Goal: Transaction & Acquisition: Purchase product/service

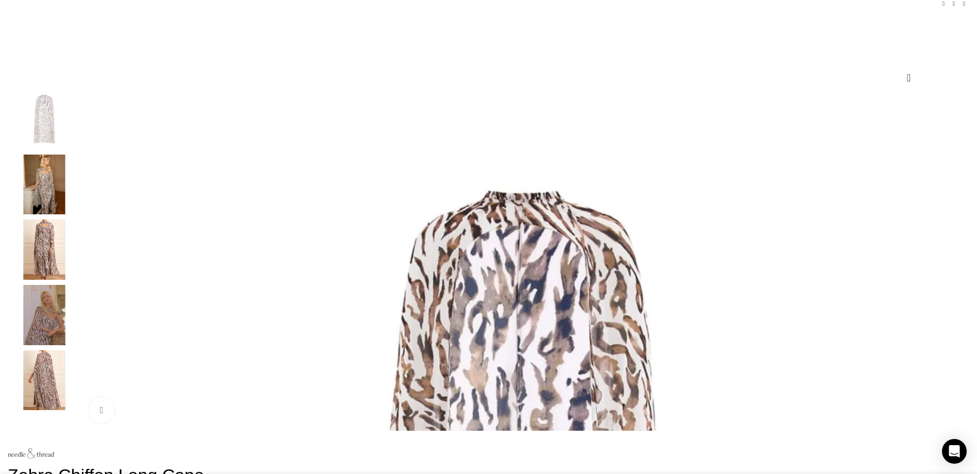
scroll to position [0, 109]
select select "14-[GEOGRAPHIC_DATA]"
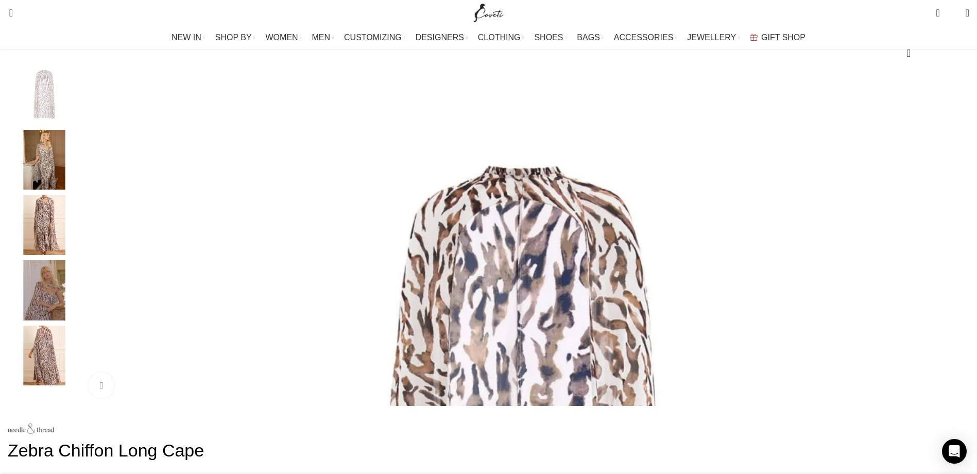
scroll to position [130, 0]
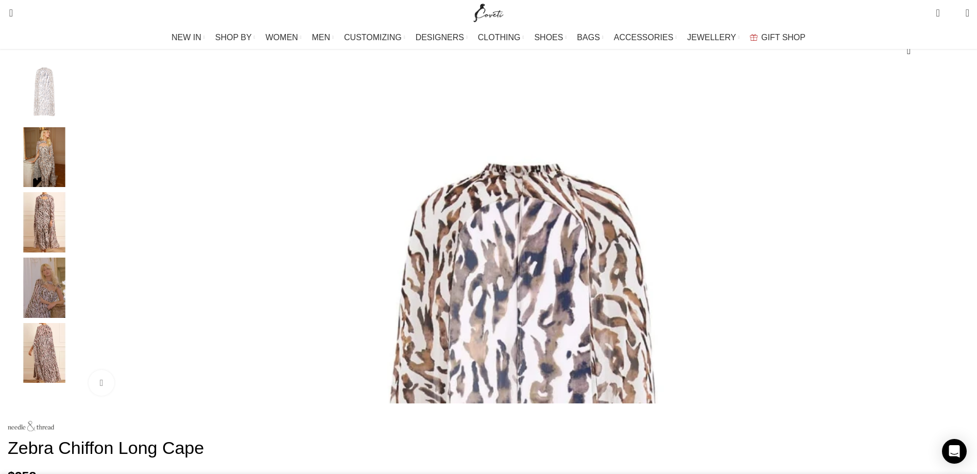
click at [954, 244] on div "Next slide" at bounding box center [967, 233] width 26 height 26
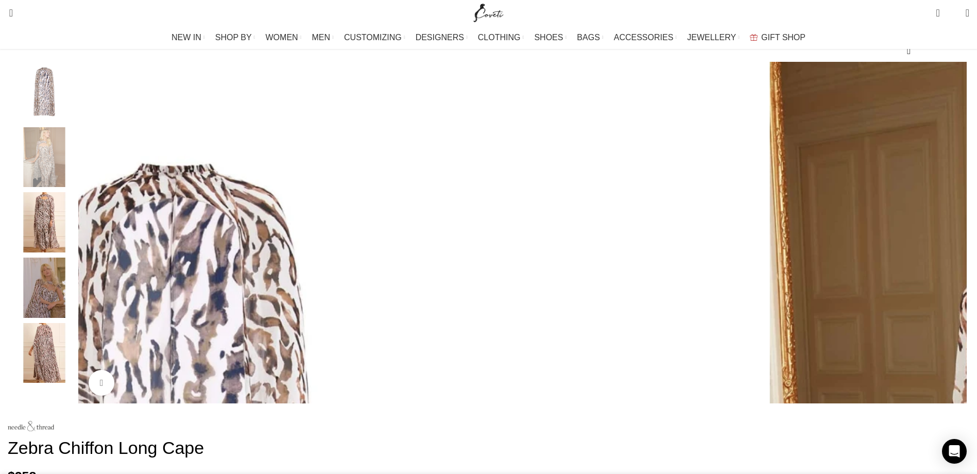
scroll to position [0, 434]
click at [954, 242] on div "Next slide" at bounding box center [967, 233] width 26 height 26
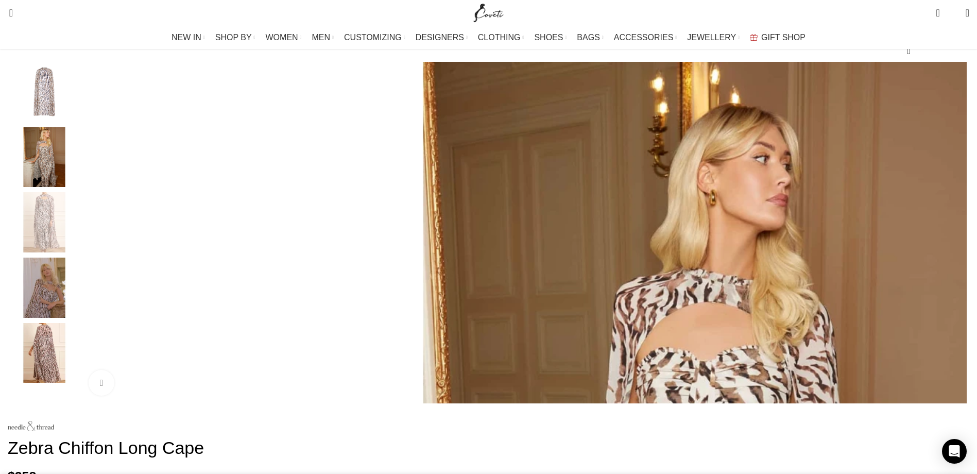
click at [954, 246] on div "Next slide" at bounding box center [967, 233] width 26 height 26
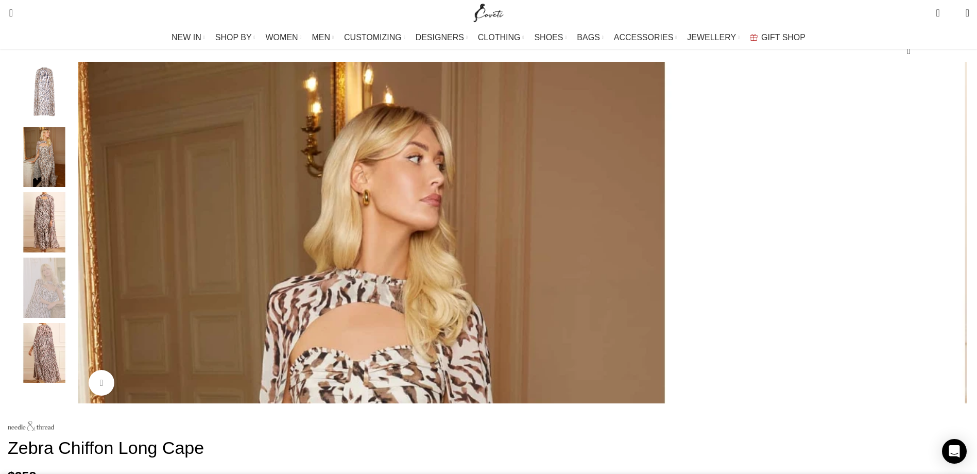
scroll to position [0, 542]
click at [954, 246] on div "Next slide" at bounding box center [967, 233] width 26 height 26
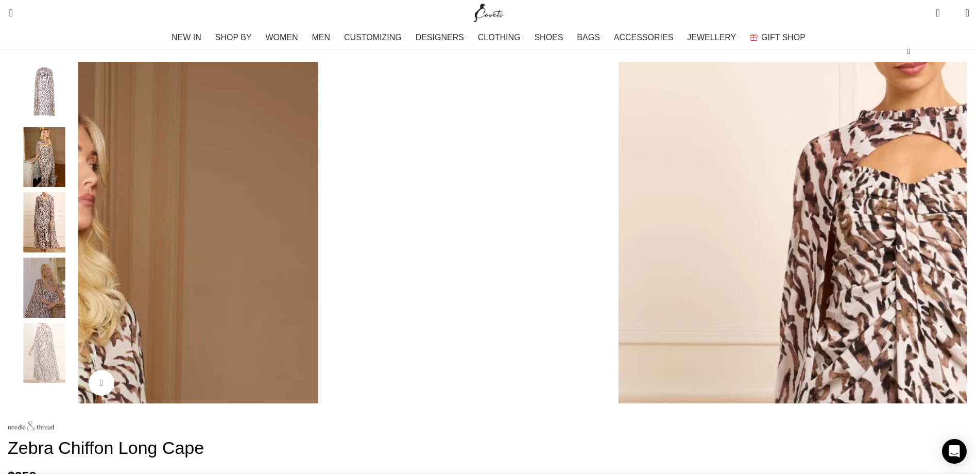
click at [954, 246] on div "Next slide" at bounding box center [967, 233] width 26 height 26
click at [91, 243] on div "Previous slide" at bounding box center [78, 233] width 26 height 26
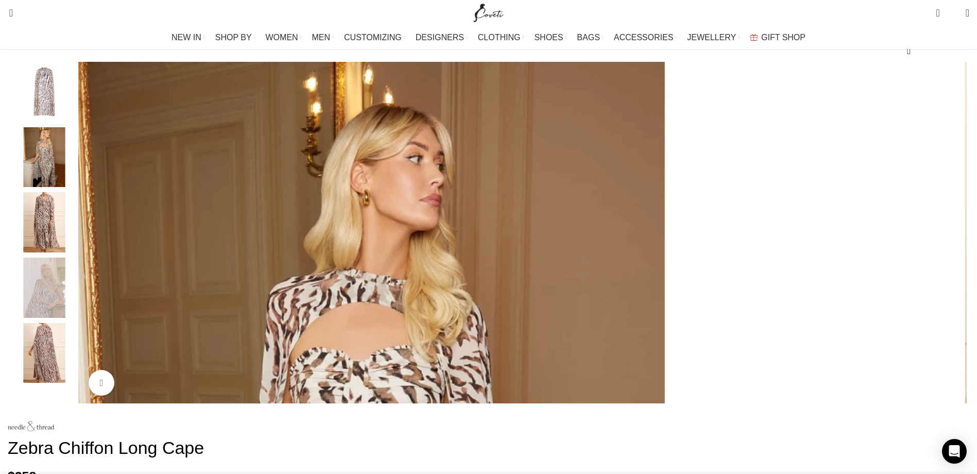
click at [91, 243] on div "Previous slide" at bounding box center [78, 233] width 26 height 26
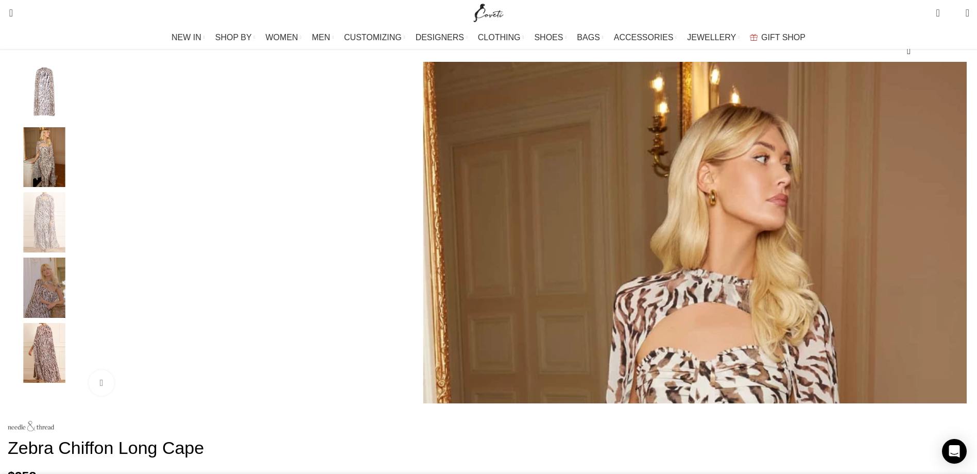
scroll to position [0, 651]
click at [91, 243] on div "Previous slide" at bounding box center [78, 233] width 26 height 26
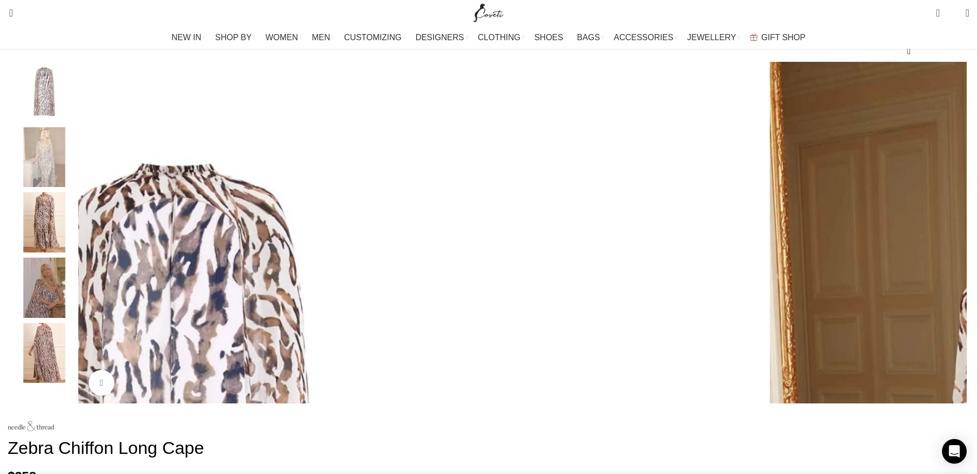
click at [91, 243] on div "Previous slide" at bounding box center [78, 233] width 26 height 26
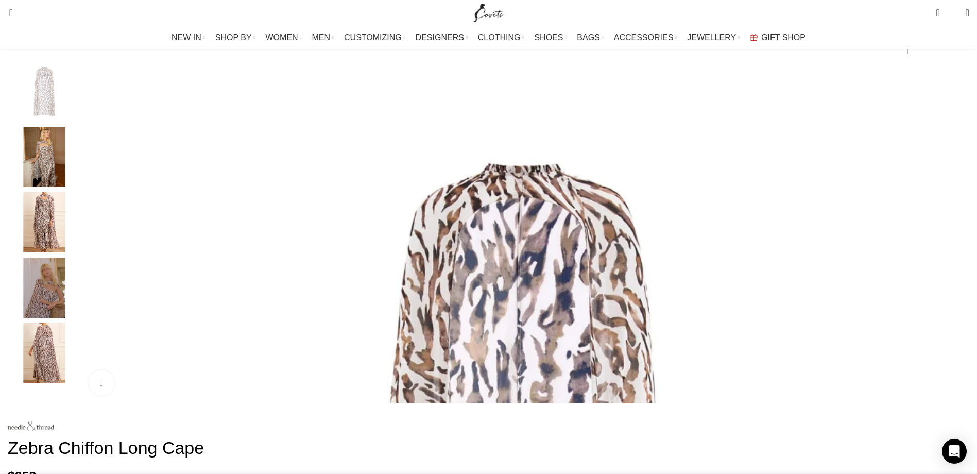
click at [91, 243] on div "Previous slide" at bounding box center [78, 233] width 26 height 26
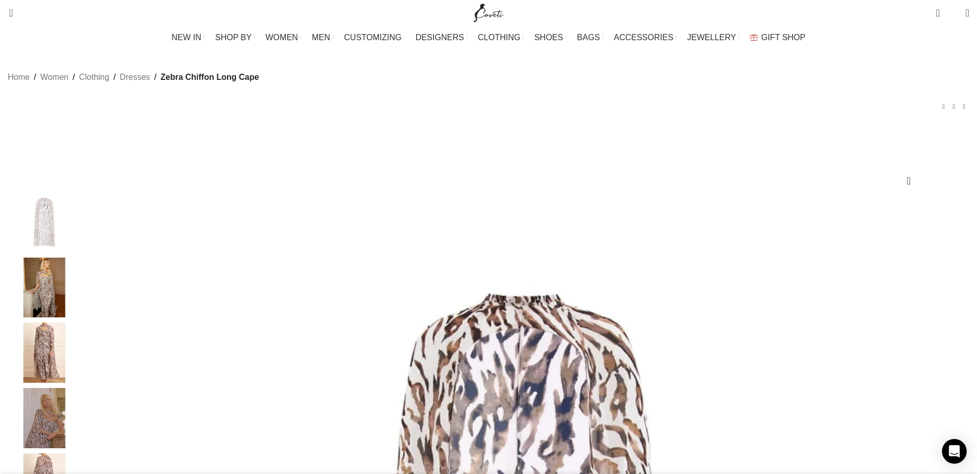
scroll to position [0, 976]
